Goal: Navigation & Orientation: Find specific page/section

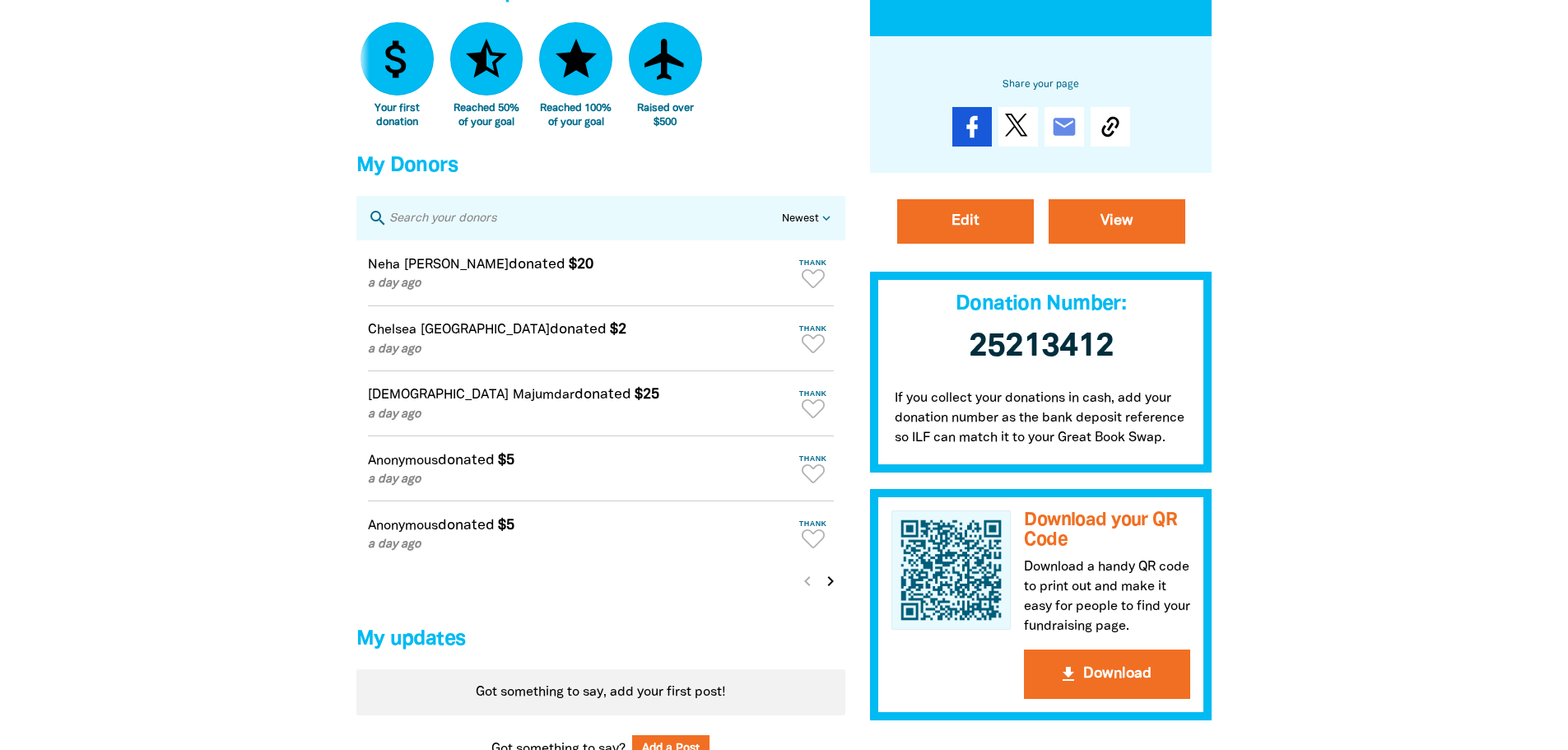
scroll to position [1070, 0]
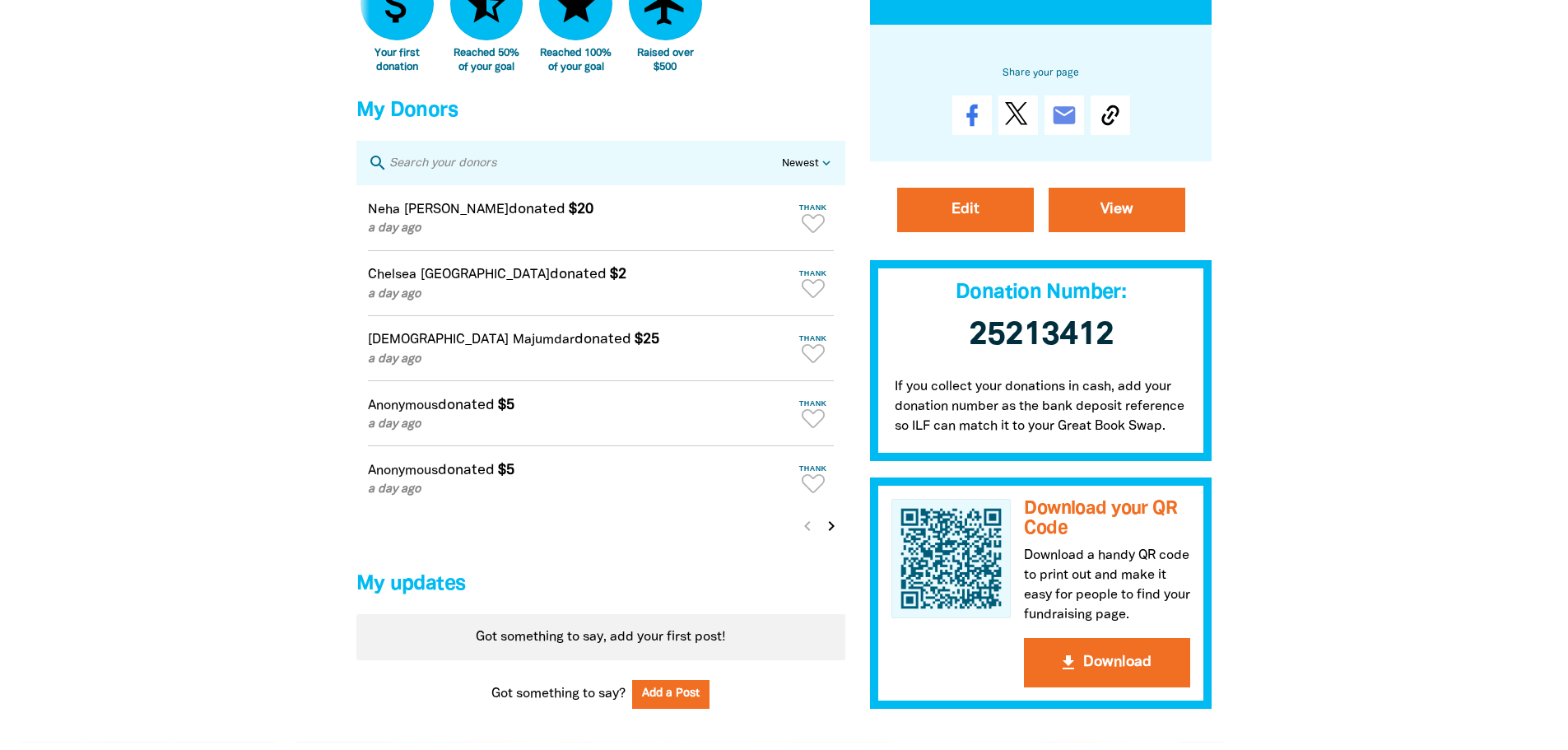
click at [825, 536] on icon "chevron_right" at bounding box center [831, 526] width 20 height 20
click at [824, 536] on icon "chevron_right" at bounding box center [831, 526] width 20 height 20
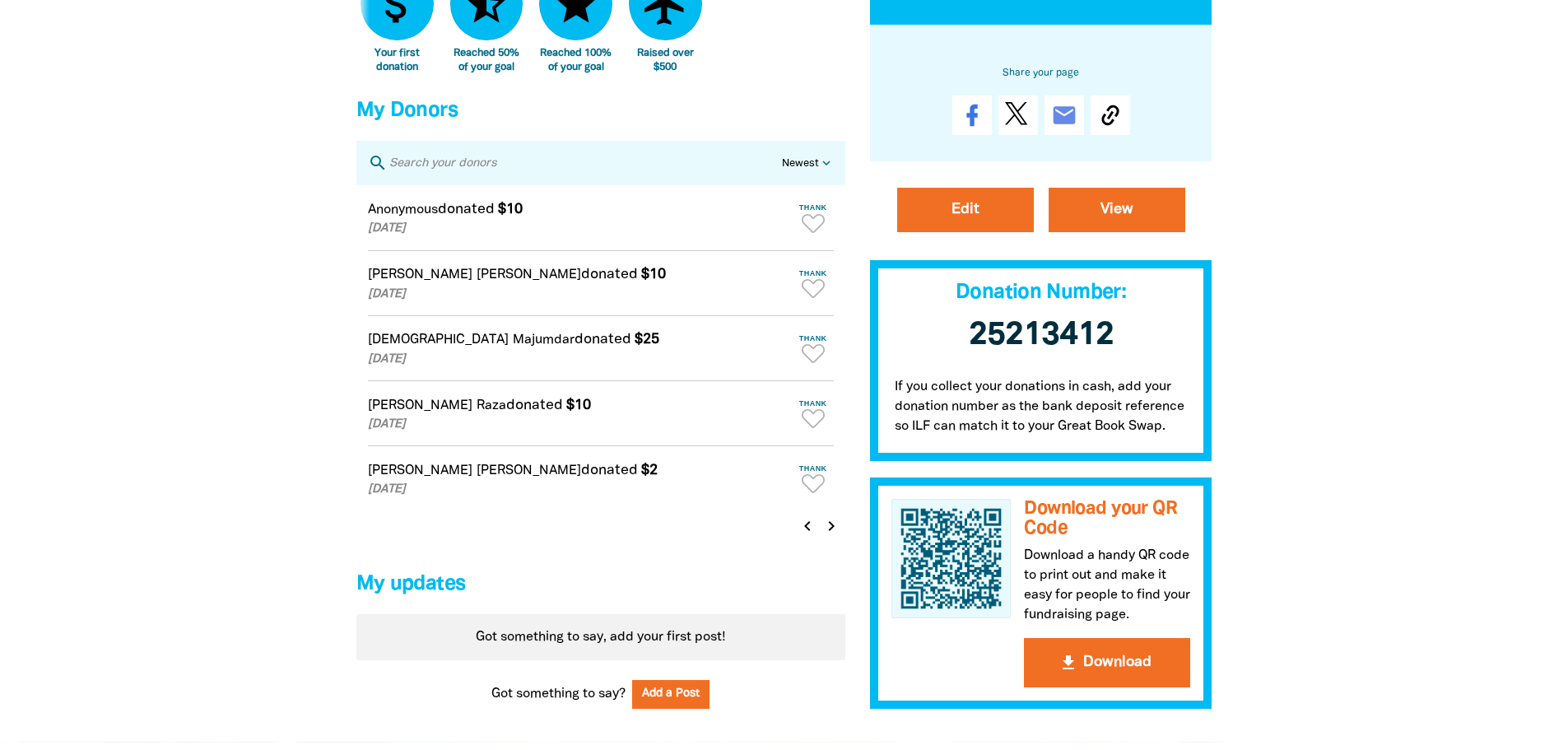
click at [824, 536] on icon "chevron_right" at bounding box center [831, 526] width 20 height 20
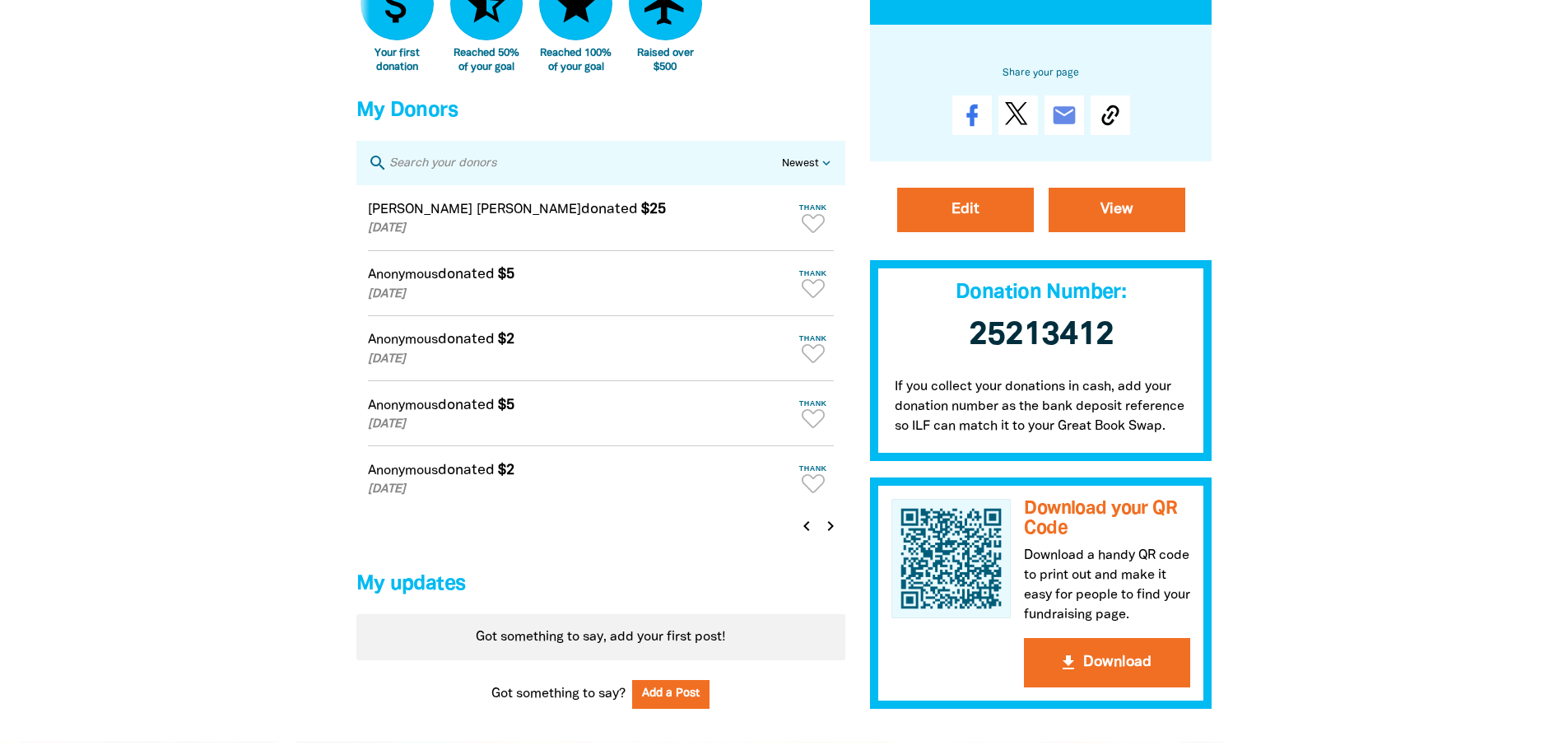
click at [806, 536] on icon "chevron_left" at bounding box center [807, 526] width 20 height 20
click at [829, 536] on icon "chevron_right" at bounding box center [831, 526] width 20 height 20
click at [830, 536] on icon "chevron_right" at bounding box center [831, 526] width 20 height 20
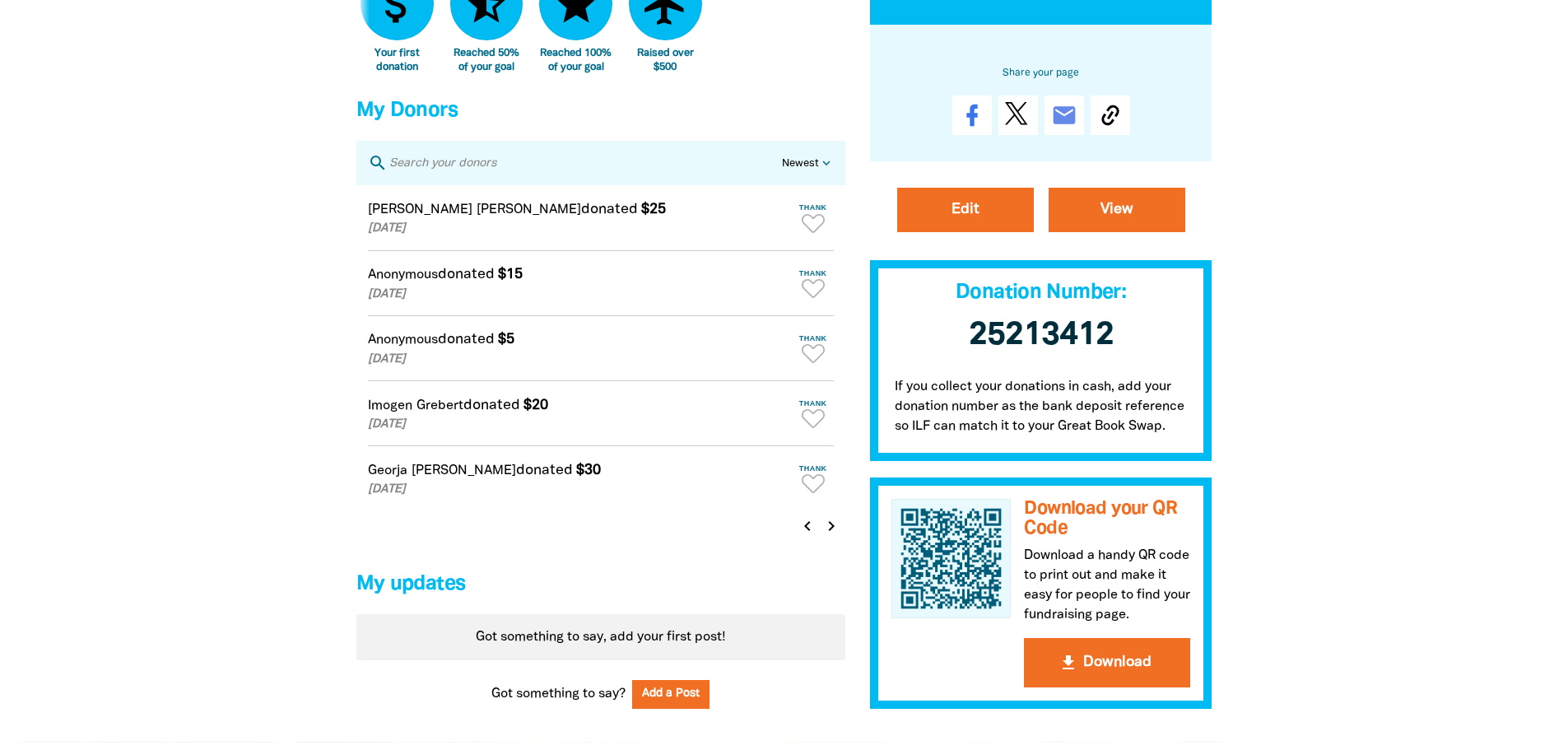
click at [830, 536] on icon "chevron_right" at bounding box center [831, 526] width 20 height 20
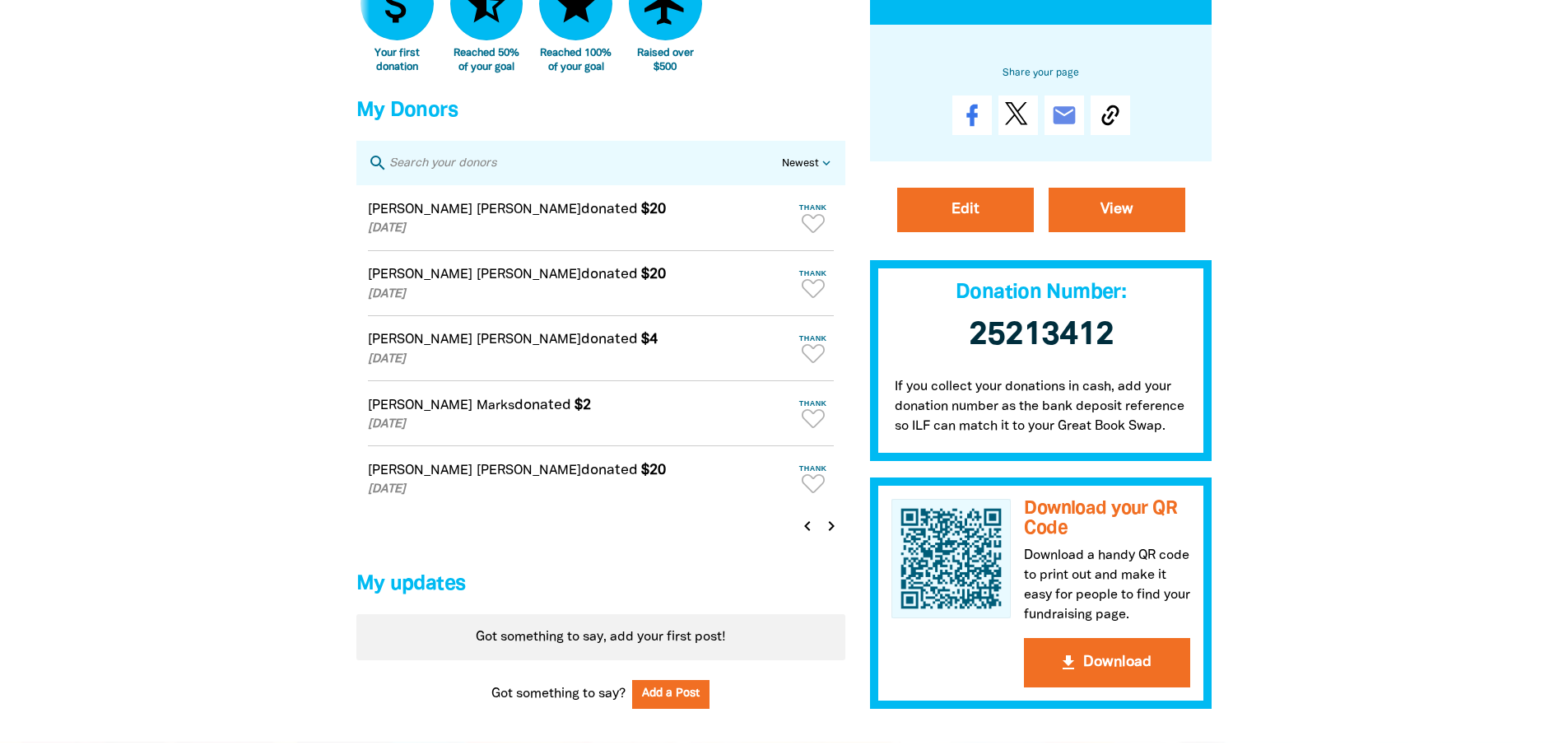
click at [830, 536] on icon "chevron_right" at bounding box center [831, 526] width 20 height 20
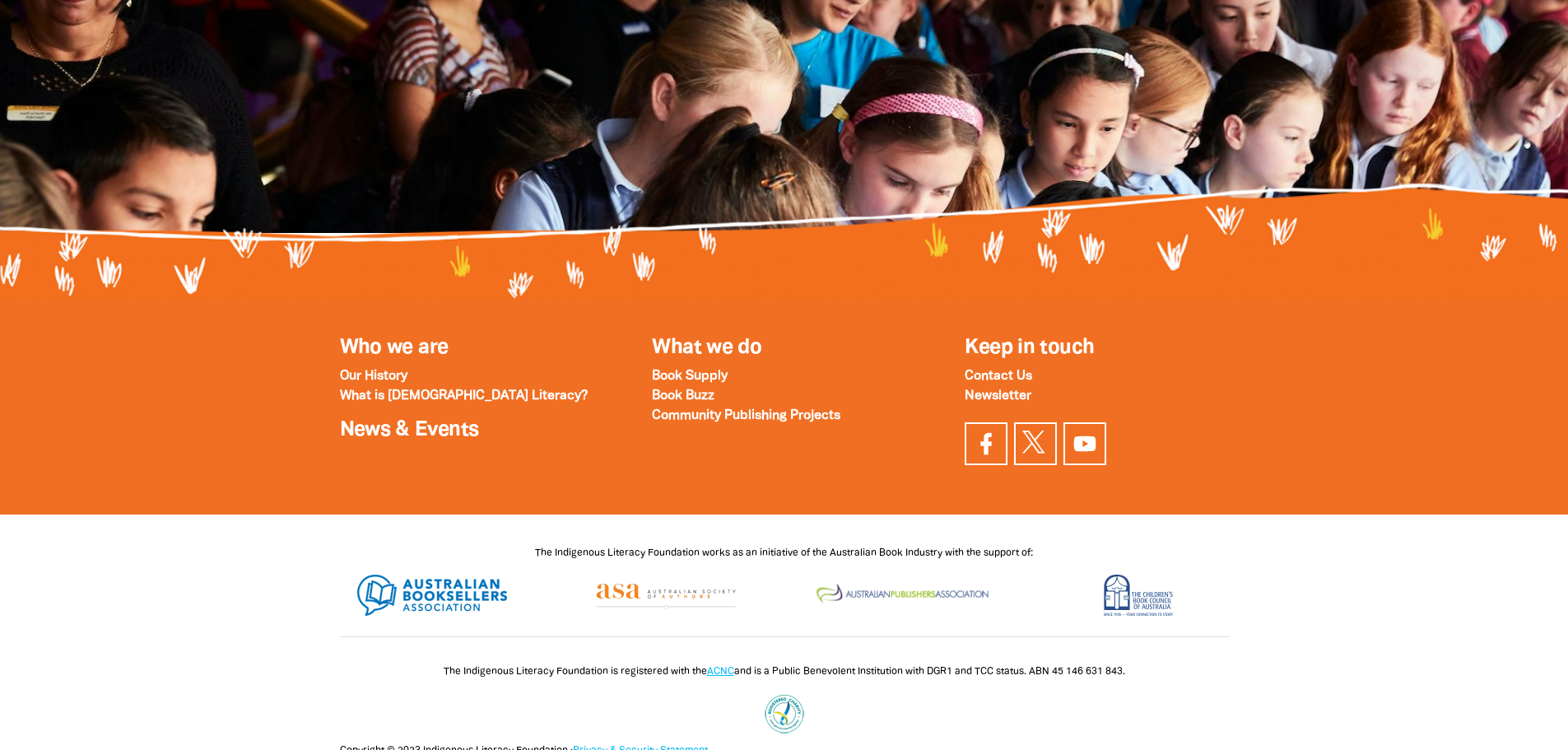
scroll to position [1810, 0]
